Goal: Transaction & Acquisition: Purchase product/service

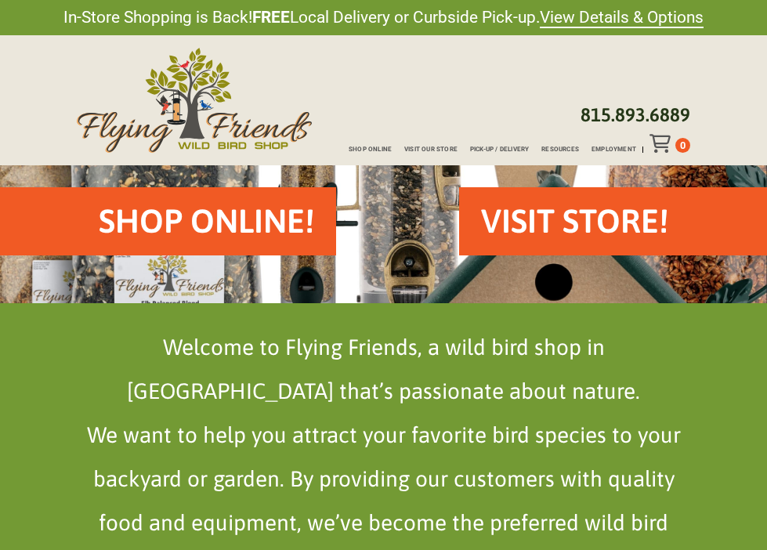
click at [150, 219] on h2 "Shop Online!" at bounding box center [206, 221] width 215 height 46
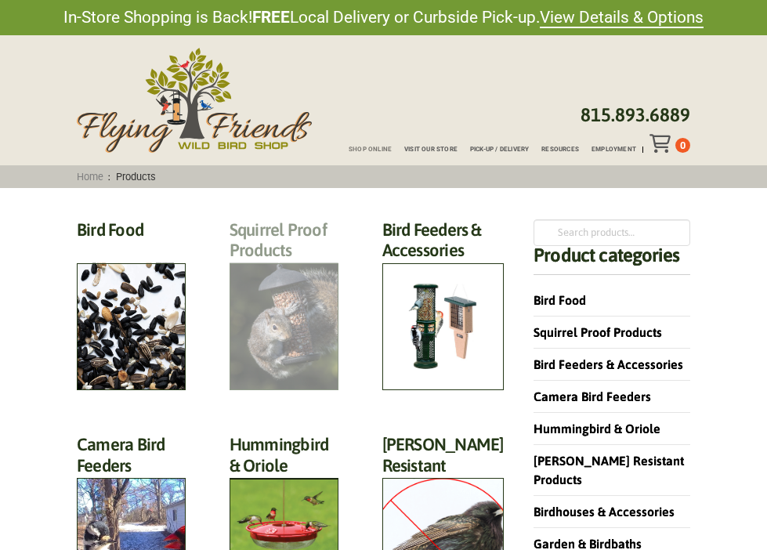
click at [270, 270] on h2 "Squirrel Proof Products (42)" at bounding box center [284, 244] width 109 height 50
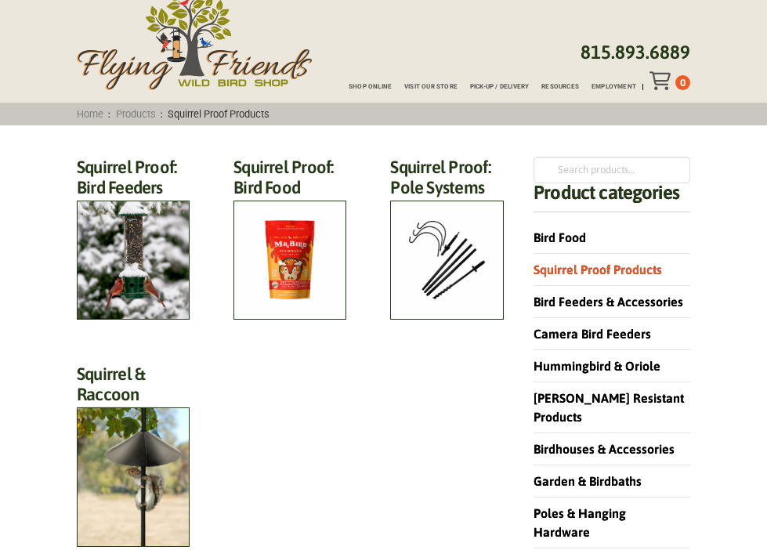
scroll to position [71, 0]
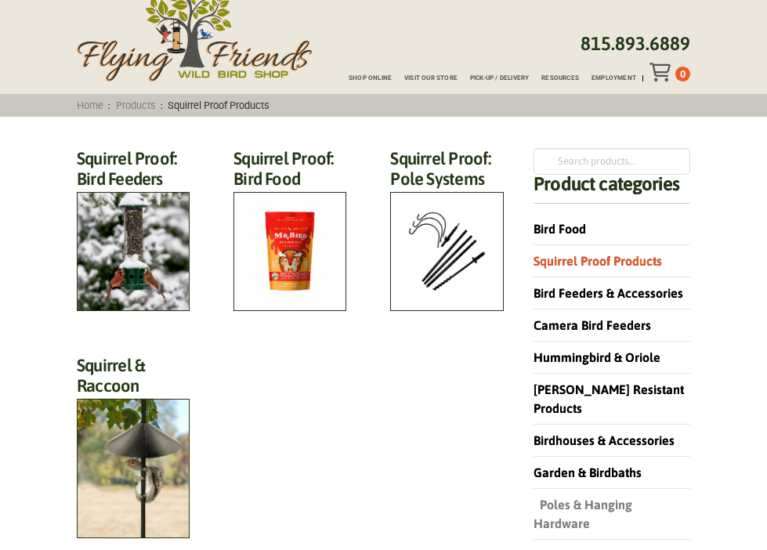
click at [555, 498] on link "Poles & Hanging Hardware" at bounding box center [583, 514] width 99 height 33
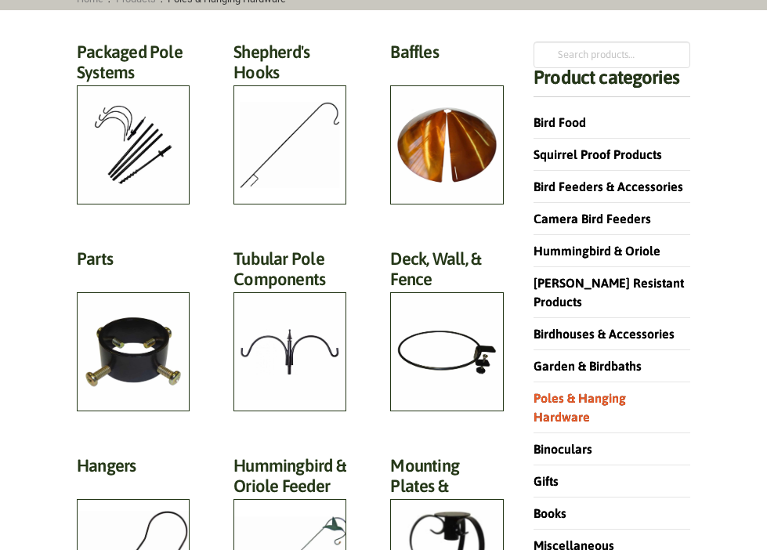
scroll to position [174, 0]
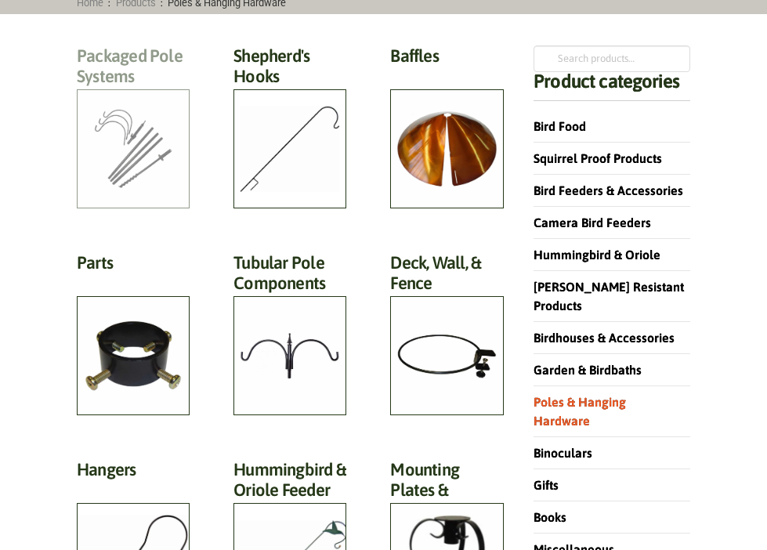
click at [159, 96] on h2 "Packaged Pole Systems (3)" at bounding box center [133, 70] width 113 height 50
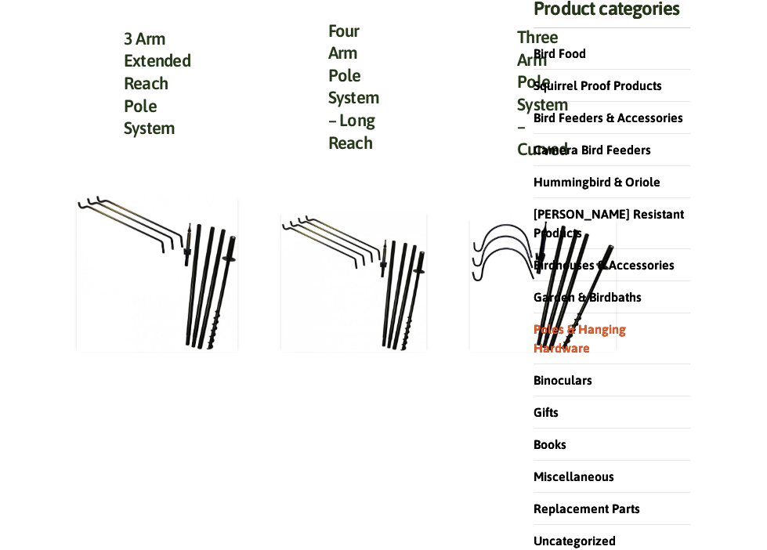
scroll to position [244, 0]
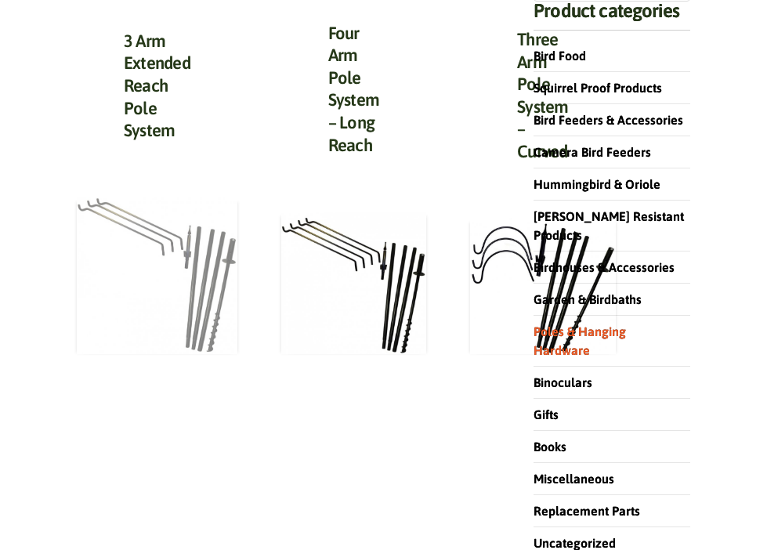
click at [197, 260] on img at bounding box center [157, 275] width 161 height 157
